Goal: Task Accomplishment & Management: Manage account settings

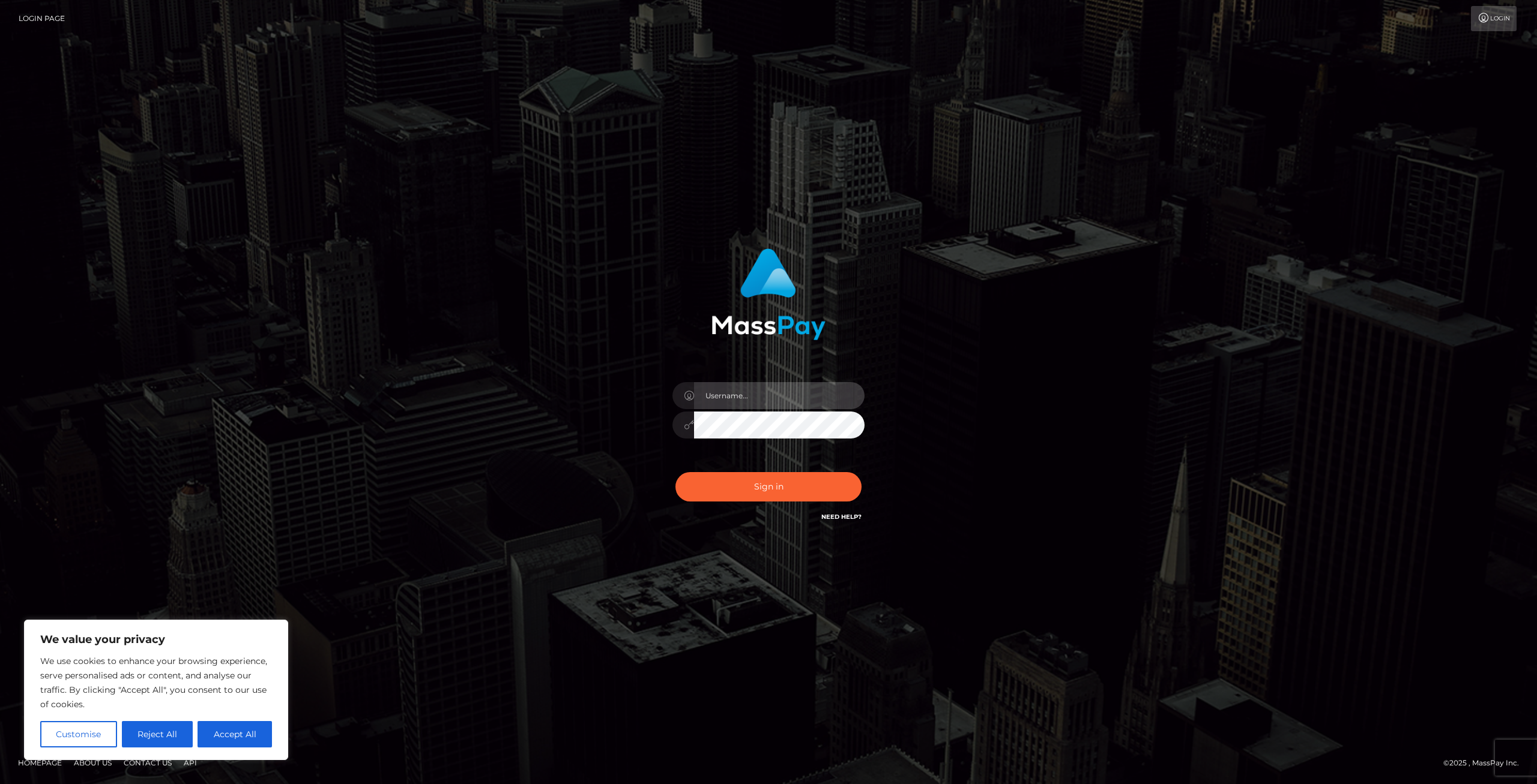
click at [769, 396] on input "text" at bounding box center [780, 396] width 171 height 27
type input "danakornelia"
click at [675, 472] on button "Sign in" at bounding box center [768, 487] width 186 height 30
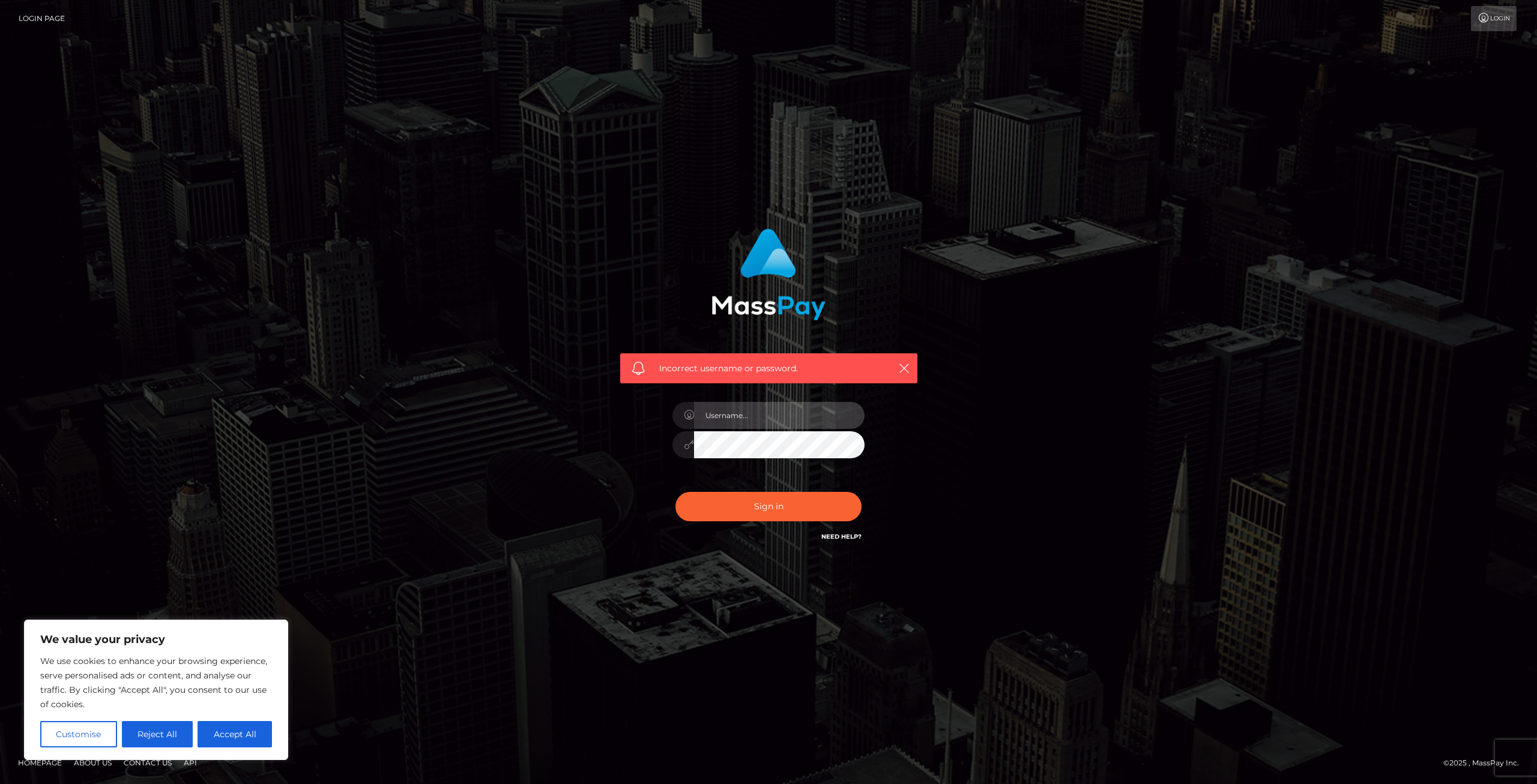
click at [771, 420] on input "text" at bounding box center [780, 416] width 171 height 27
type input "daynaeh"
click at [675, 492] on button "Sign in" at bounding box center [768, 506] width 186 height 30
click at [768, 427] on input "text" at bounding box center [780, 416] width 171 height 27
type input "daynaeh@gmail.com"
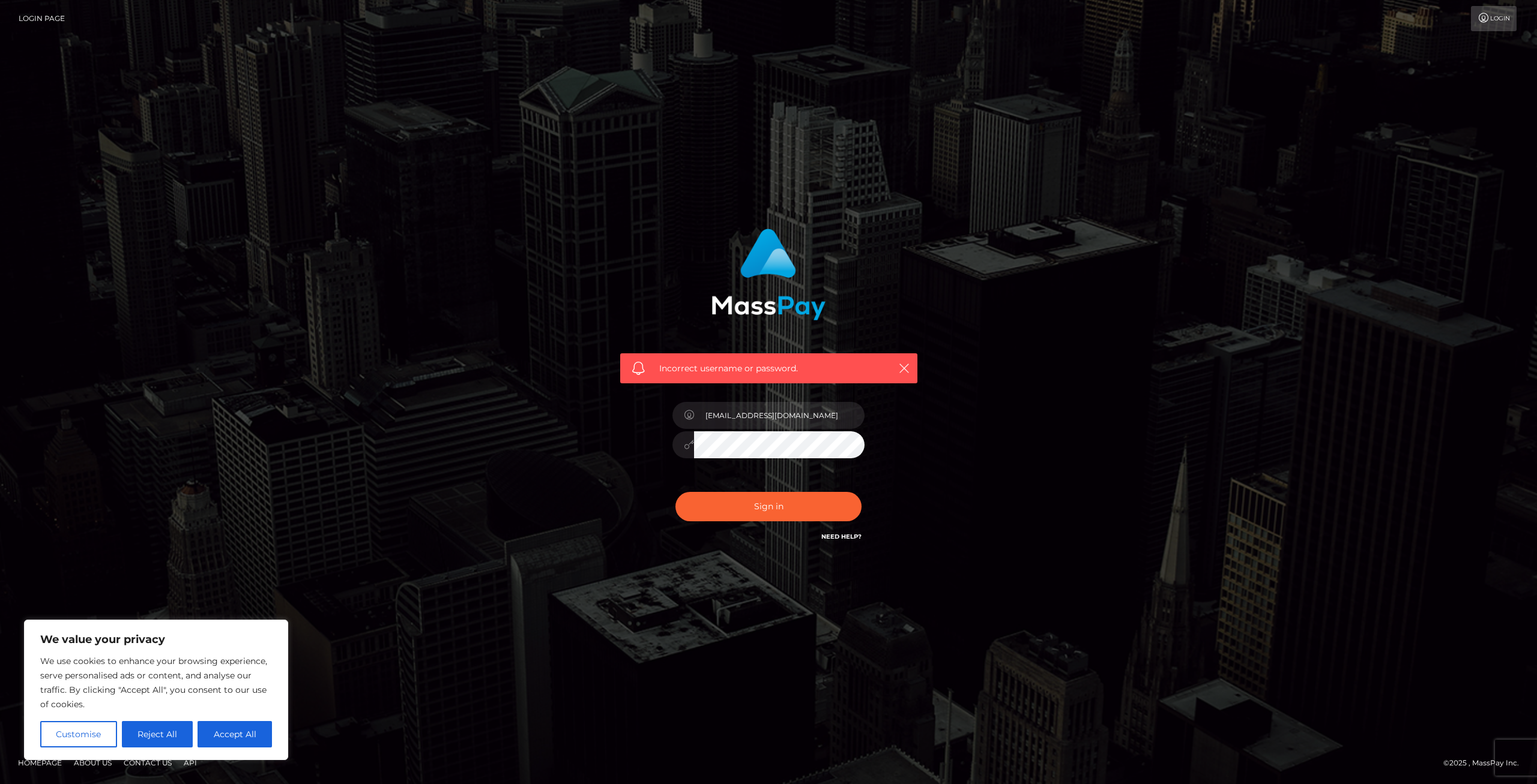
click at [675, 492] on button "Sign in" at bounding box center [768, 506] width 186 height 30
click at [749, 409] on input "text" at bounding box center [780, 416] width 171 height 27
type input "daynaeh@gmail.com"
click at [675, 492] on button "Sign in" at bounding box center [768, 506] width 186 height 30
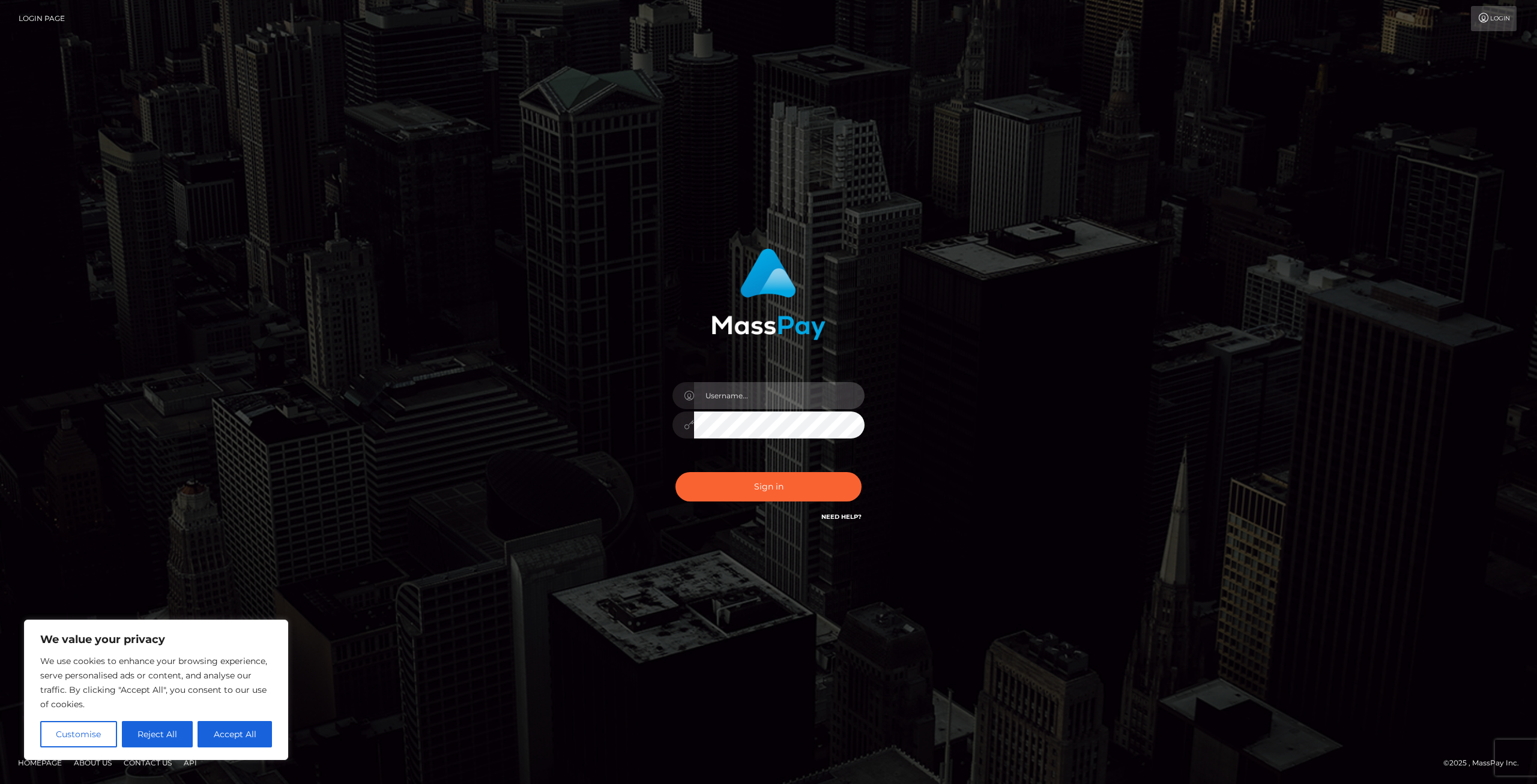
click at [717, 400] on input "text" at bounding box center [780, 396] width 171 height 27
type input "daynaeh"
click at [1498, 21] on link "Login" at bounding box center [1493, 19] width 45 height 26
click at [737, 405] on input "text" at bounding box center [780, 396] width 171 height 27
type input "[EMAIL_ADDRESS][DOMAIN_NAME]"
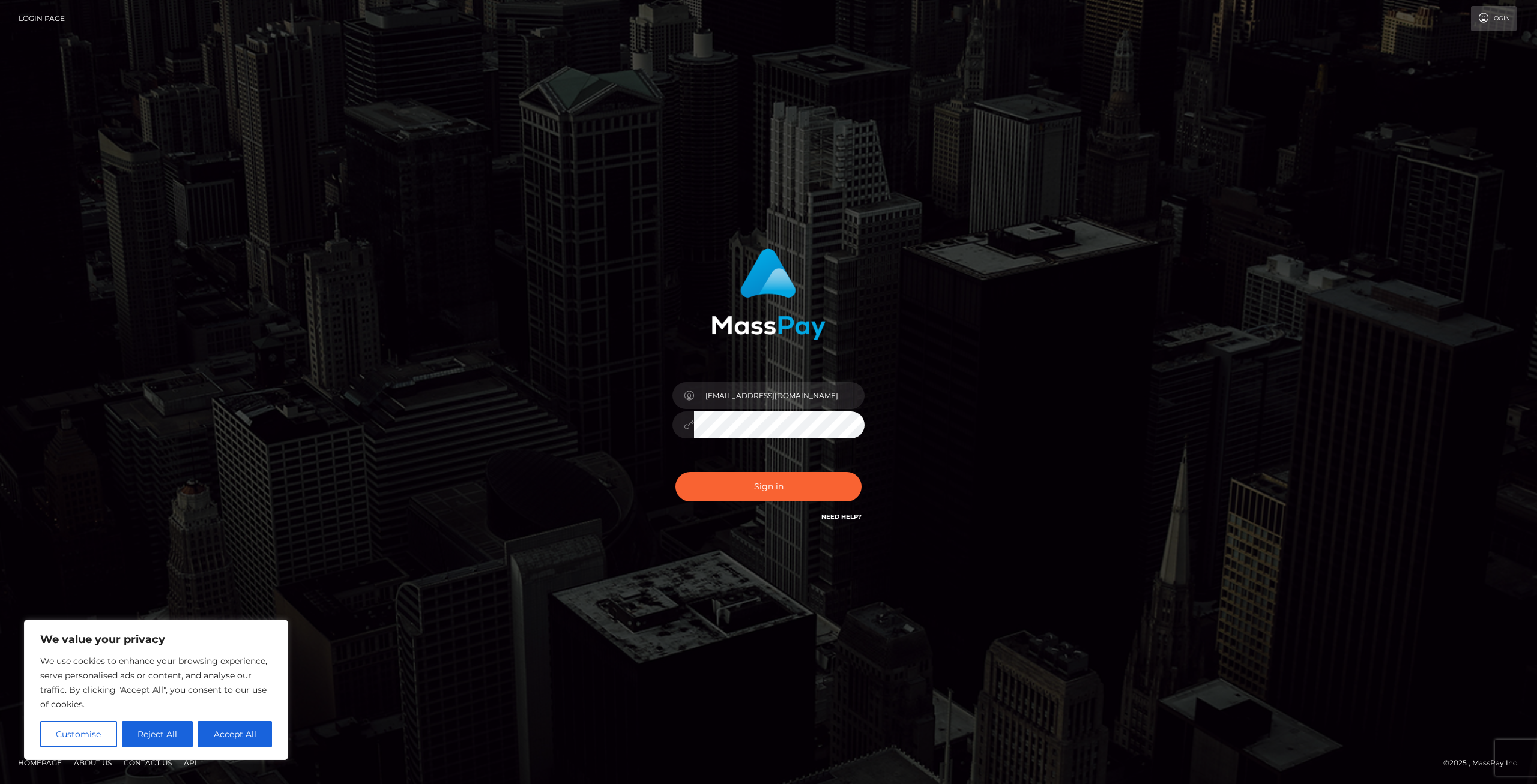
click at [675, 472] on button "Sign in" at bounding box center [768, 487] width 186 height 30
